Goal: Task Accomplishment & Management: Manage account settings

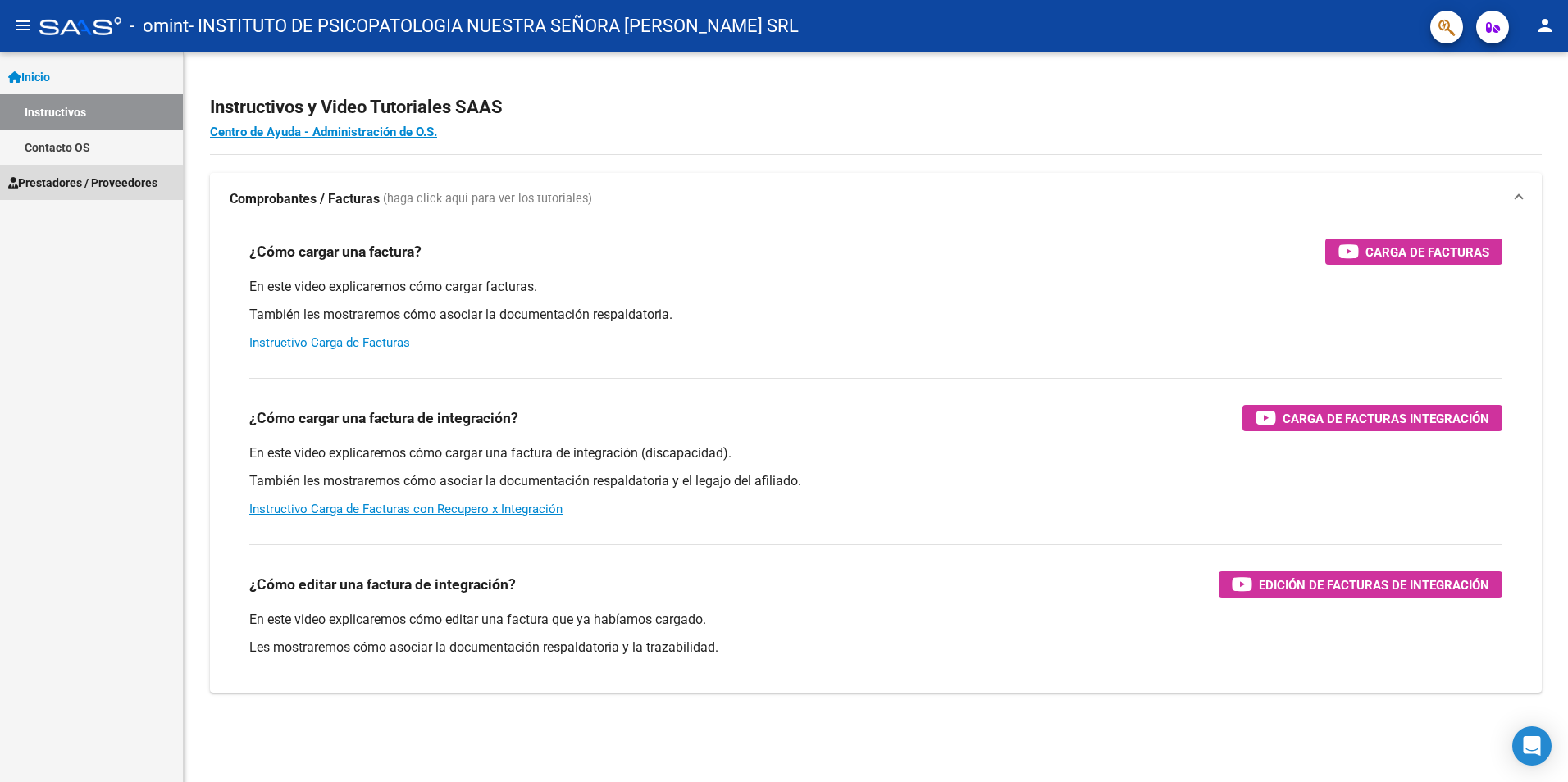
click at [73, 184] on span "Prestadores / Proveedores" at bounding box center [82, 182] width 150 height 18
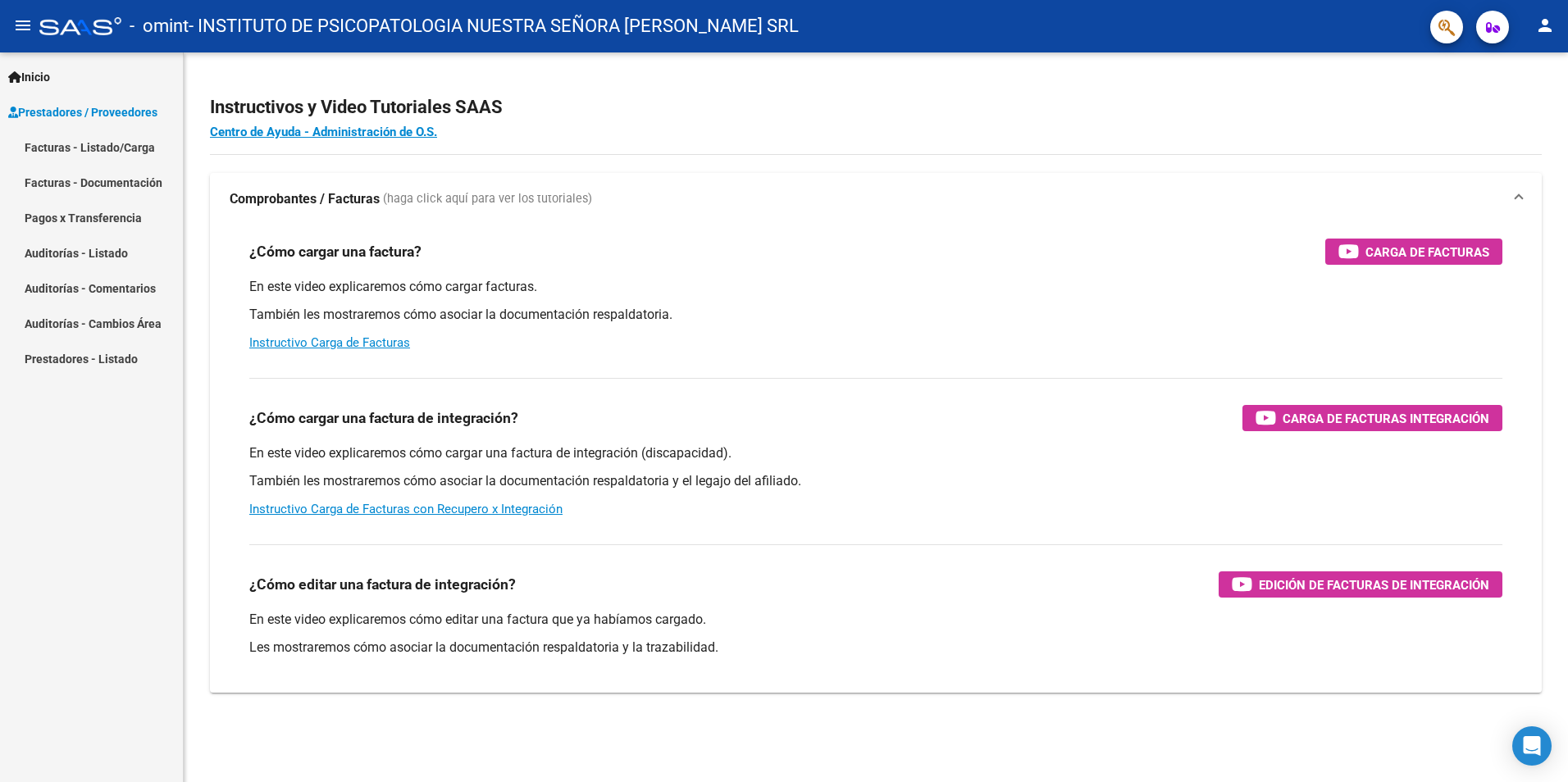
click at [116, 147] on link "Facturas - Listado/Carga" at bounding box center [91, 147] width 183 height 35
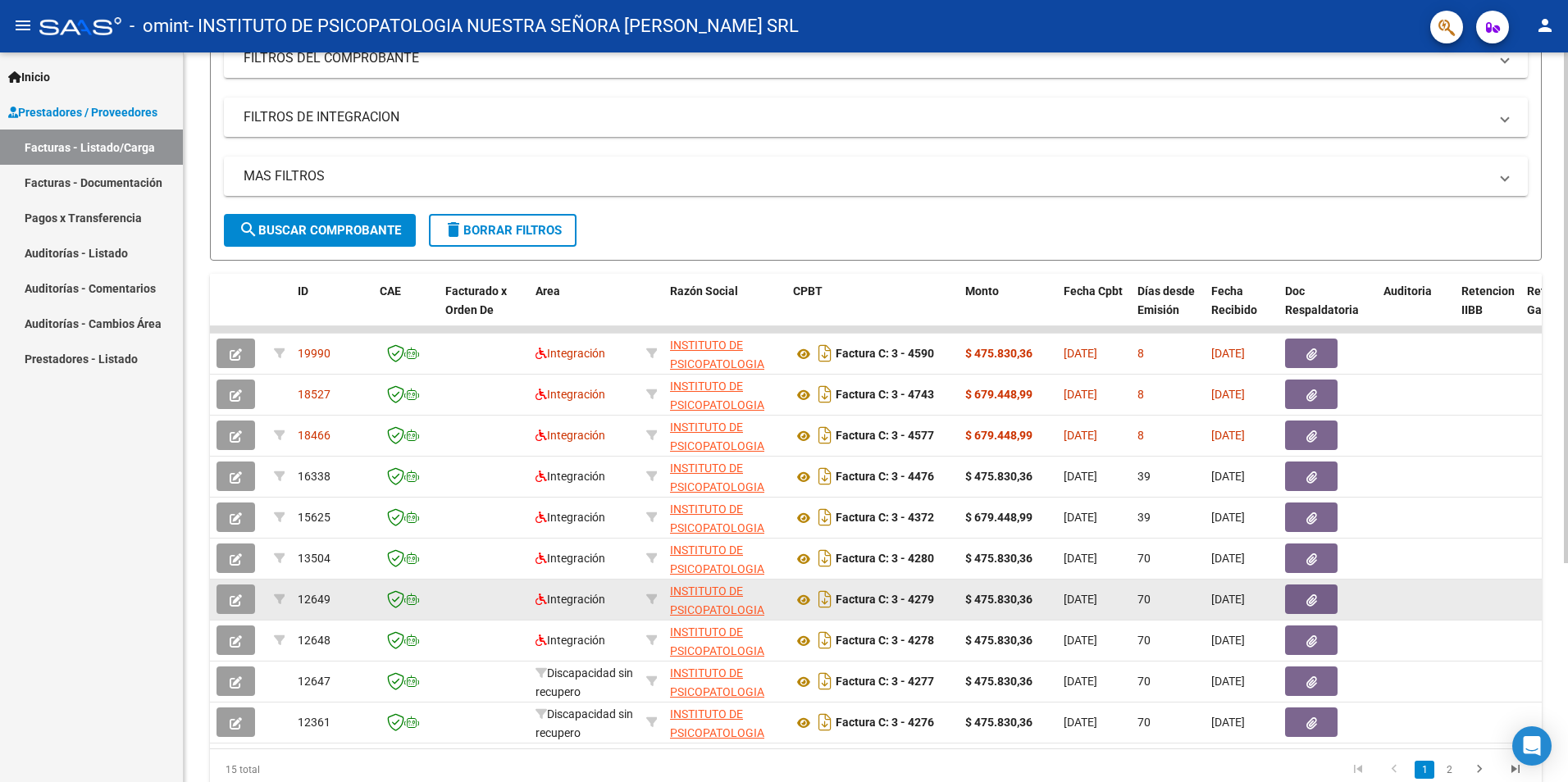
scroll to position [313, 0]
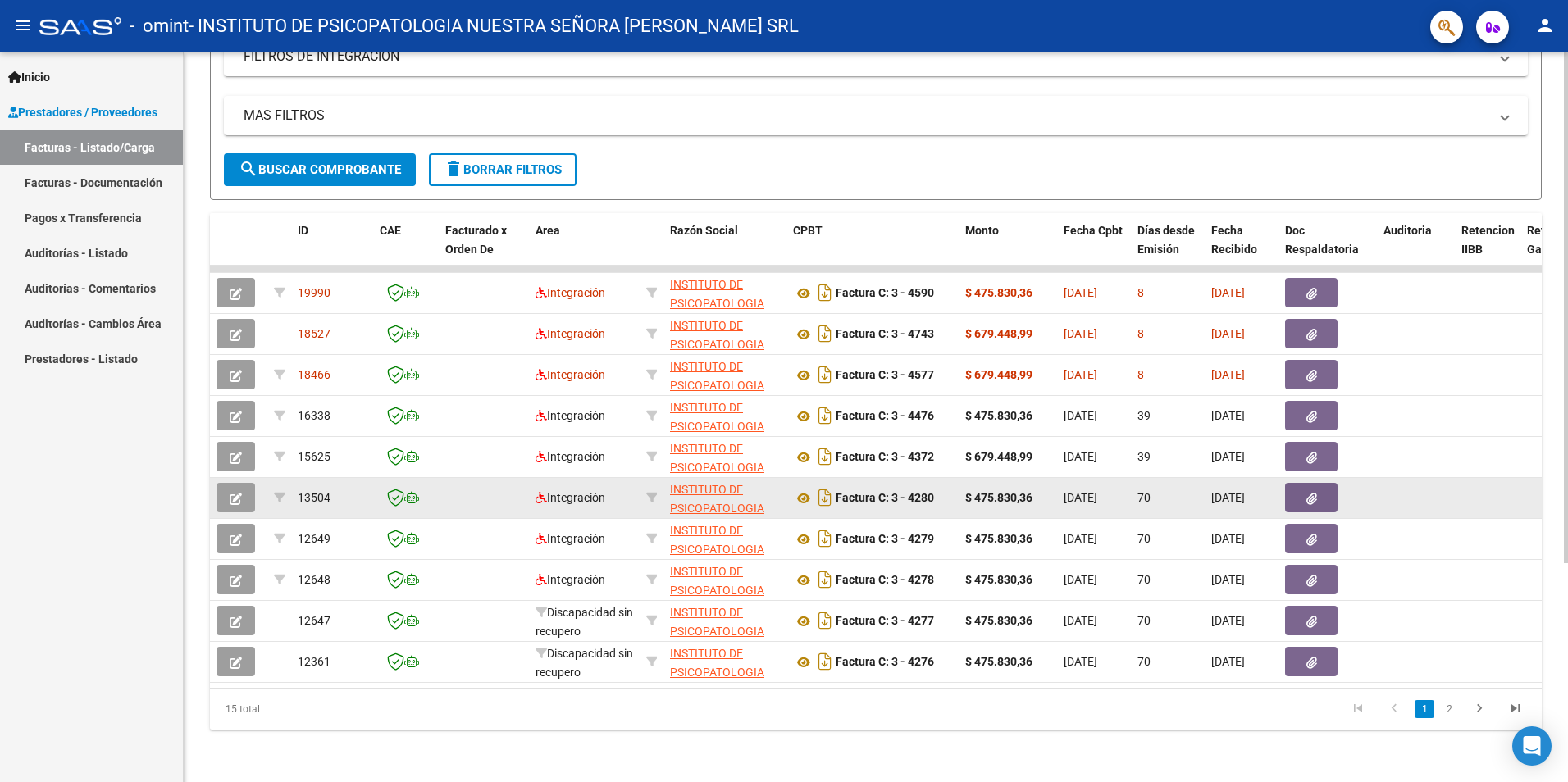
drag, startPoint x: 1403, startPoint y: 478, endPoint x: 1408, endPoint y: 488, distance: 11.2
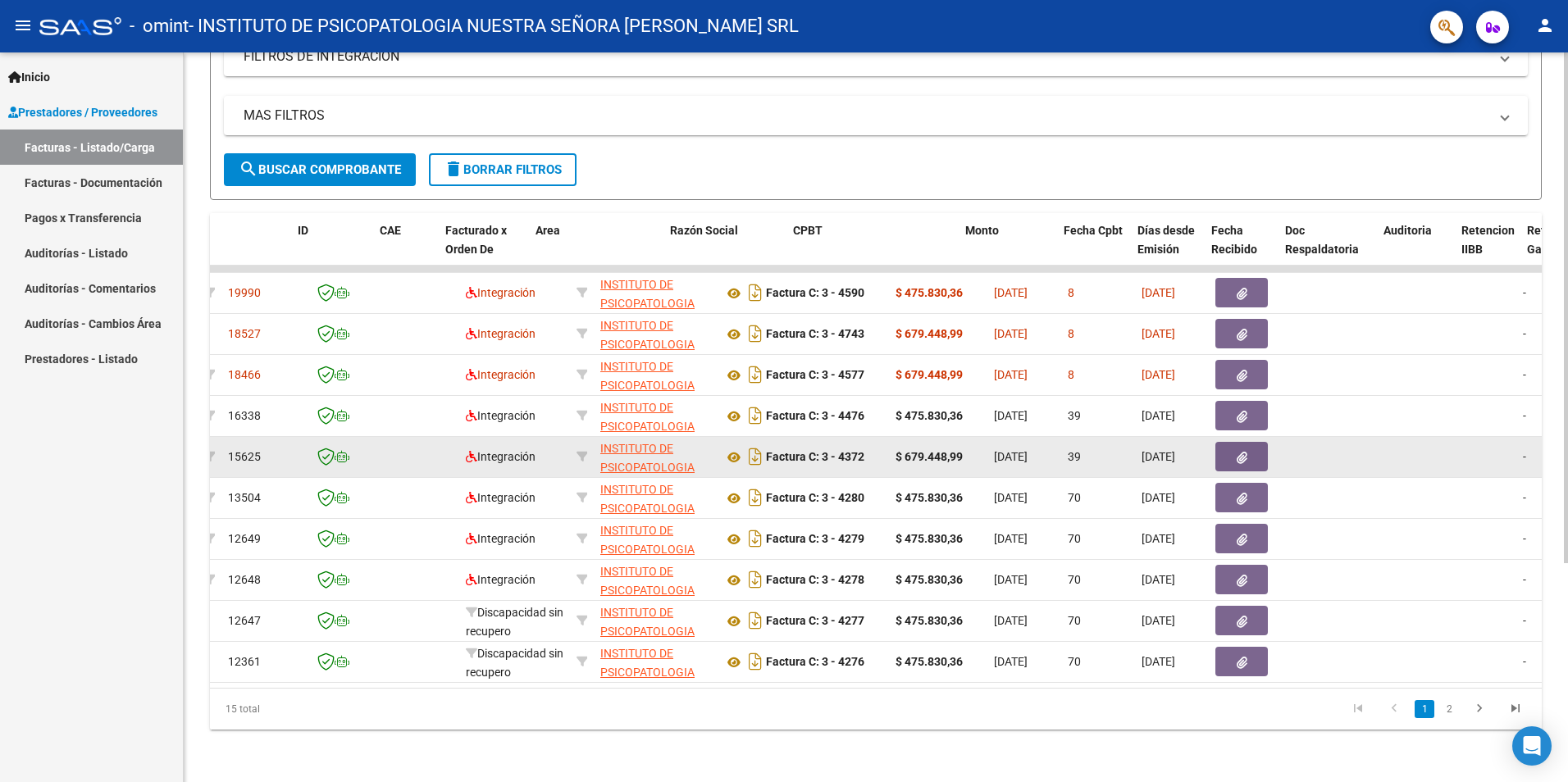
scroll to position [0, 0]
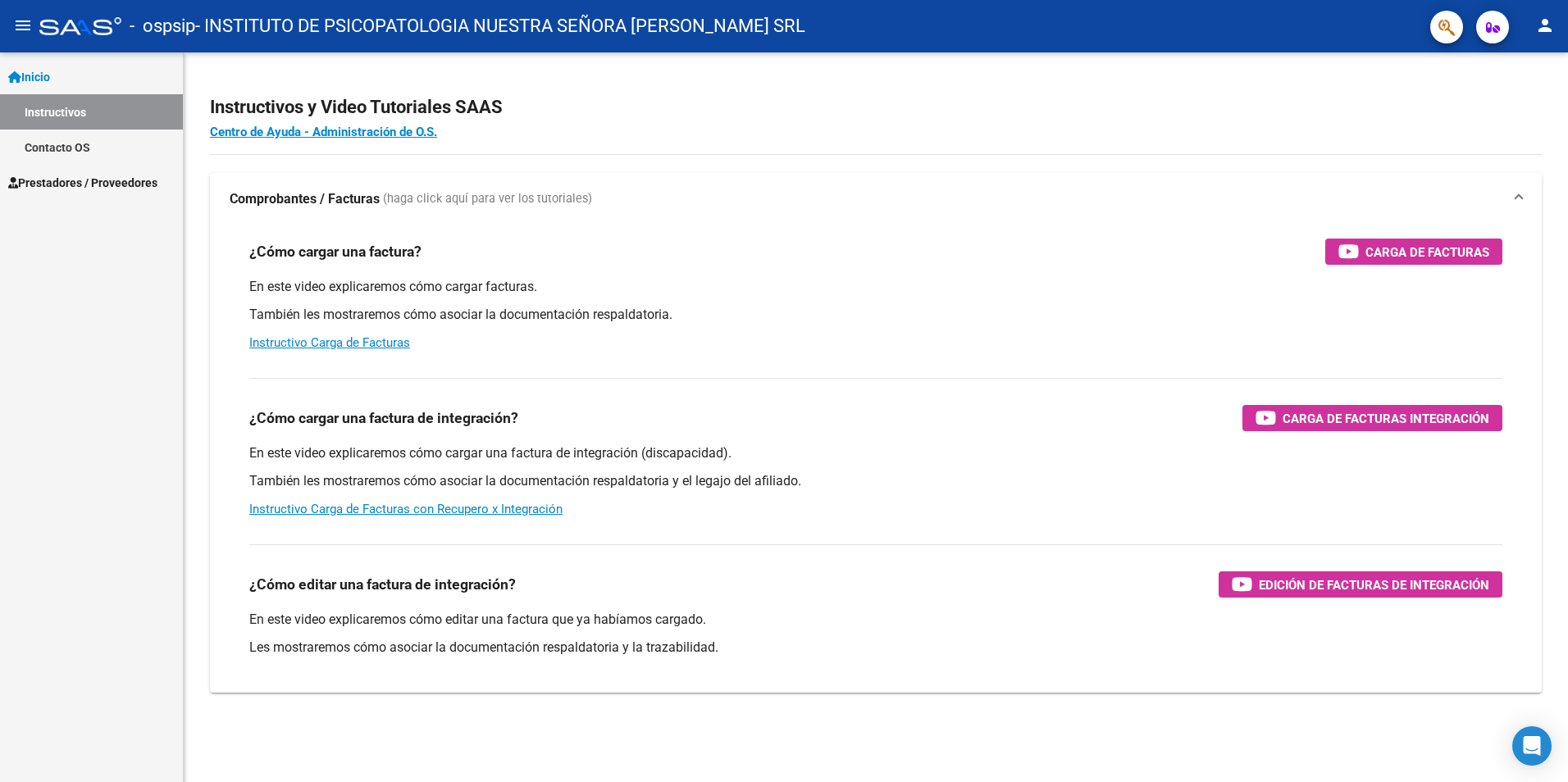
click at [108, 186] on span "Prestadores / Proveedores" at bounding box center [82, 182] width 150 height 18
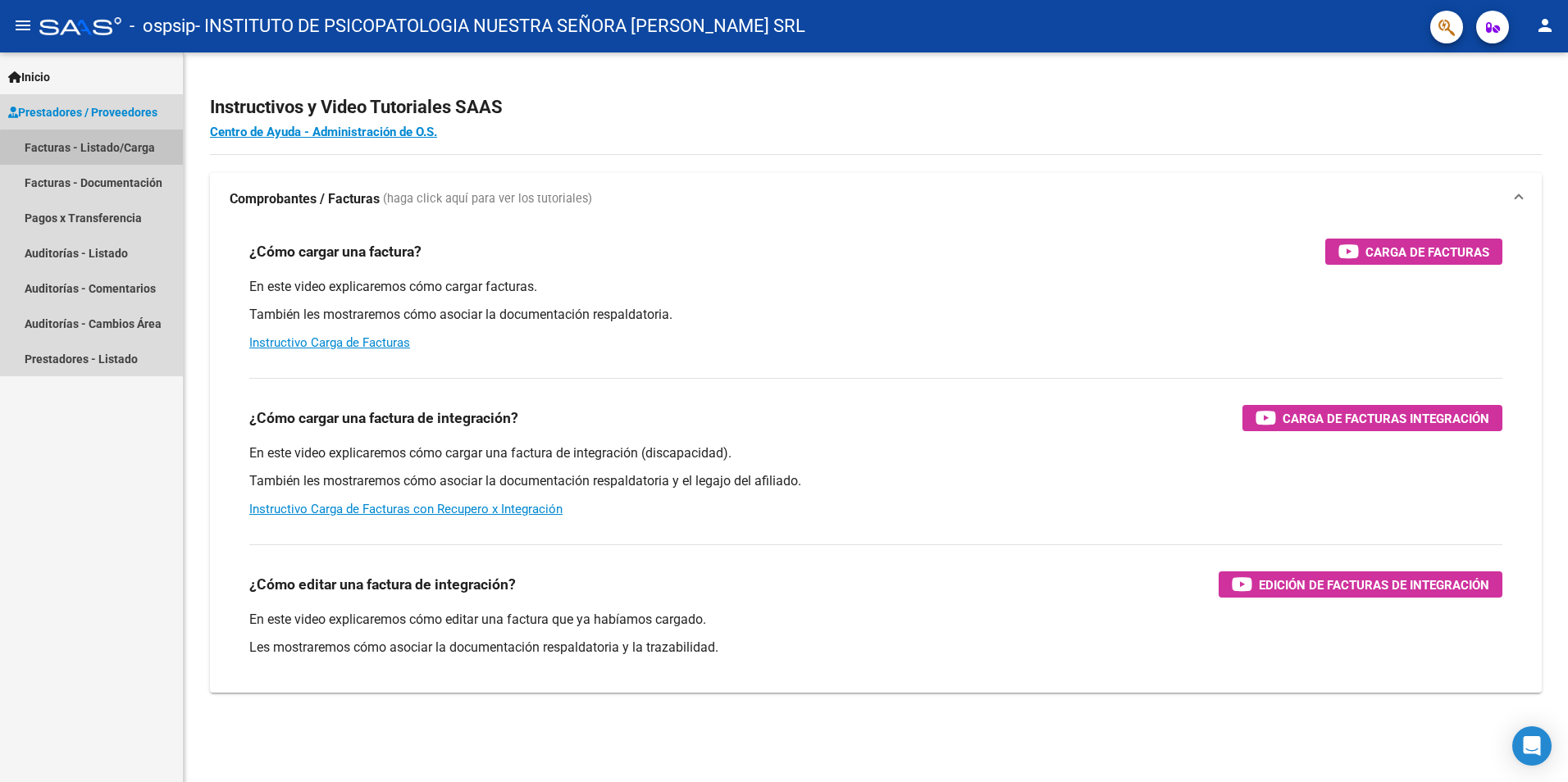
click at [106, 150] on link "Facturas - Listado/Carga" at bounding box center [91, 147] width 183 height 35
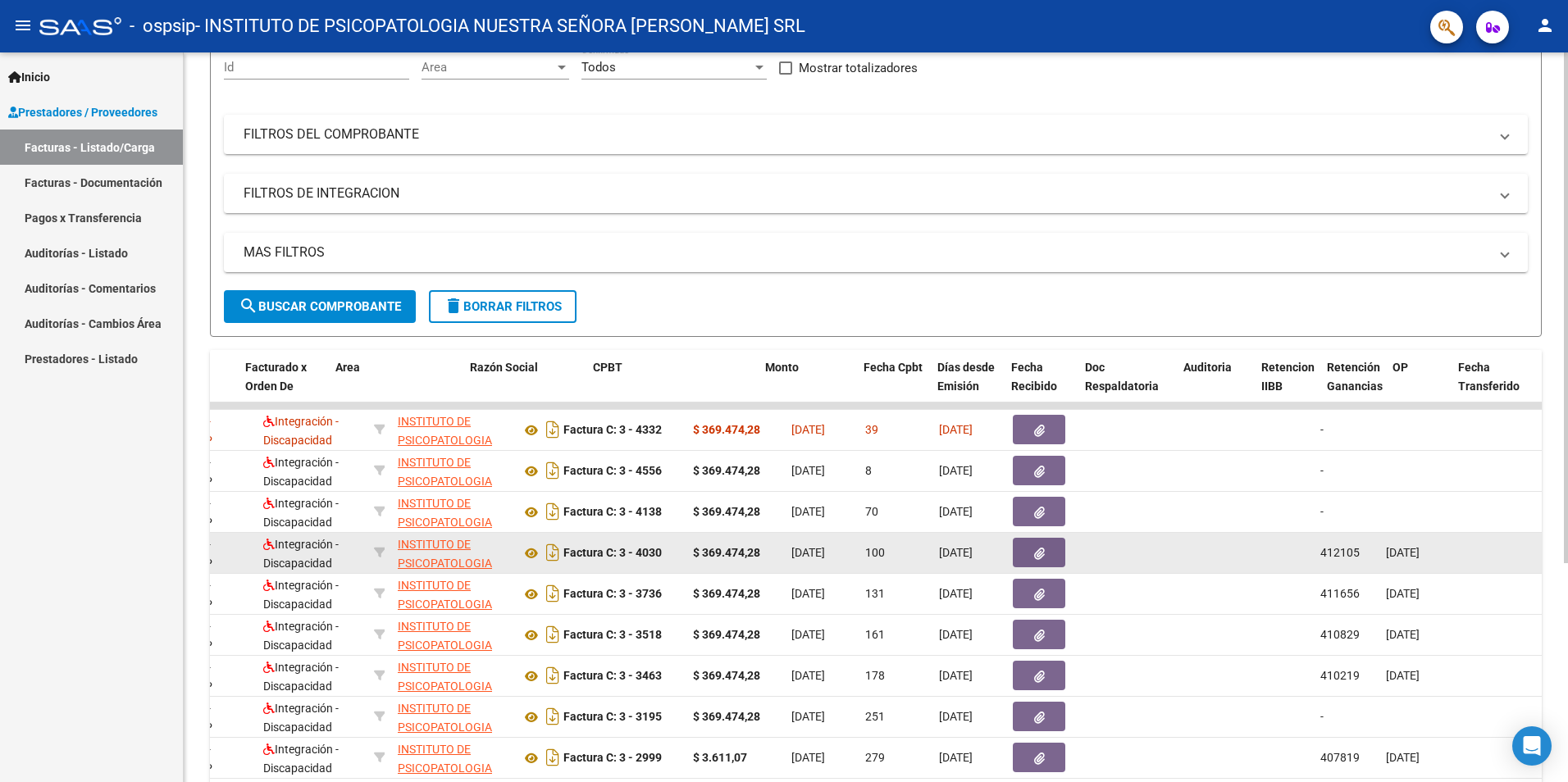
scroll to position [0, 200]
